Goal: Transaction & Acquisition: Book appointment/travel/reservation

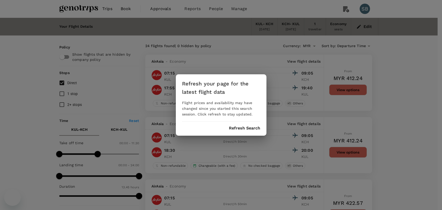
click at [244, 128] on button "Refresh Search" at bounding box center [244, 128] width 31 height 5
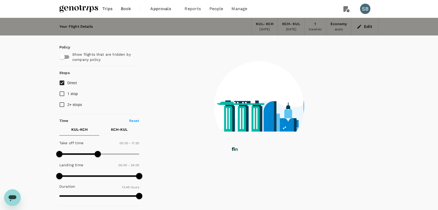
type input "825"
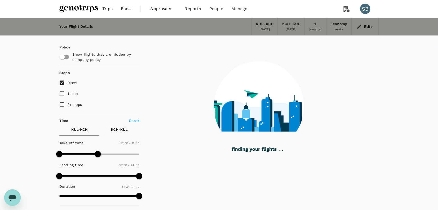
checkbox input "true"
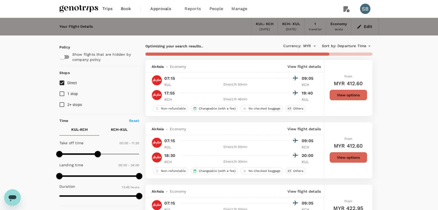
click at [68, 9] on img at bounding box center [78, 8] width 39 height 11
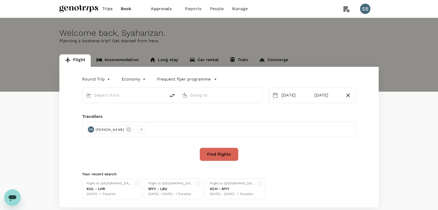
type input "Kuala Lumpur Intl ([GEOGRAPHIC_DATA])"
type input "Kuching Intl (KCH)"
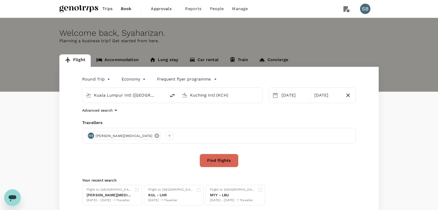
click at [154, 135] on icon at bounding box center [156, 135] width 5 height 5
click at [93, 137] on div at bounding box center [91, 136] width 8 height 8
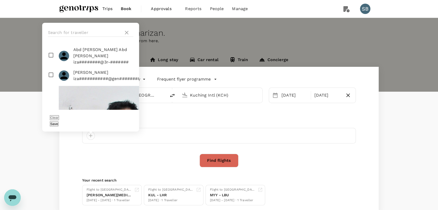
click at [50, 98] on input "checkbox" at bounding box center [90, 164] width 97 height 161
checkbox input "true"
click at [84, 37] on input "text" at bounding box center [85, 32] width 74 height 8
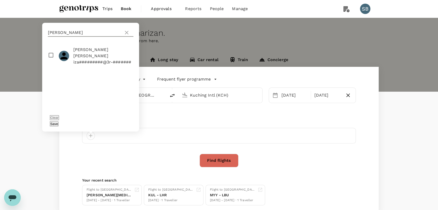
type input "[PERSON_NAME]"
